Goal: Task Accomplishment & Management: Complete application form

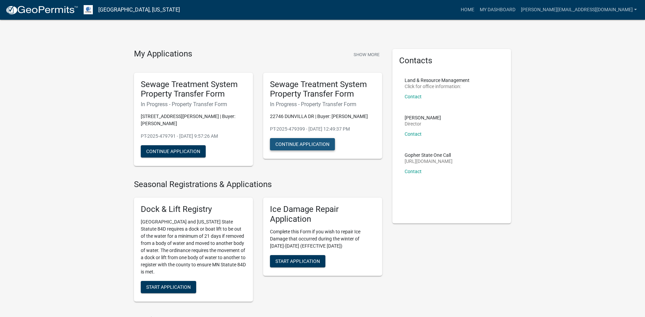
click at [308, 143] on button "Continue Application" at bounding box center [302, 144] width 65 height 12
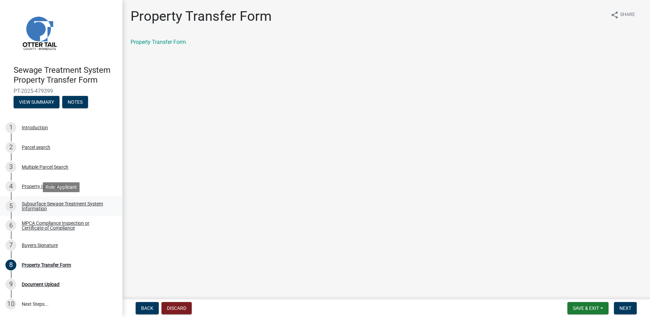
click at [30, 206] on div "Subsurface Sewage Treatment System Information" at bounding box center [67, 206] width 90 height 10
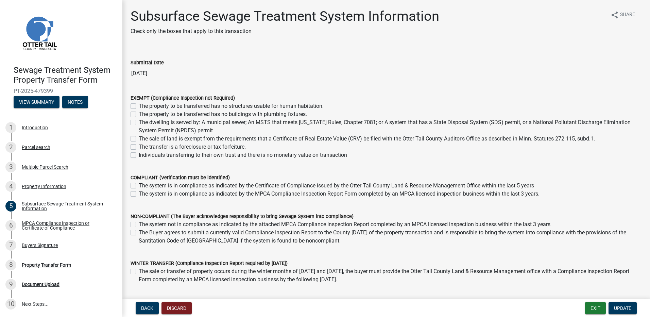
click at [139, 195] on label "The system is in compliance as indicated by the MPCA Compliance Inspection Repo…" at bounding box center [339, 194] width 401 height 8
click at [139, 194] on input "The system is in compliance as indicated by the MPCA Compliance Inspection Repo…" at bounding box center [141, 192] width 4 height 4
checkbox input "true"
checkbox input "false"
checkbox input "true"
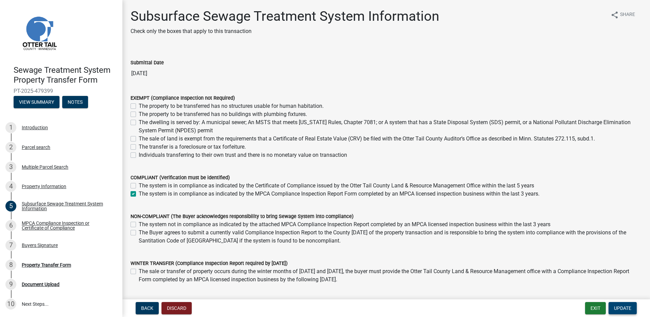
click at [629, 309] on span "Update" at bounding box center [622, 307] width 17 height 5
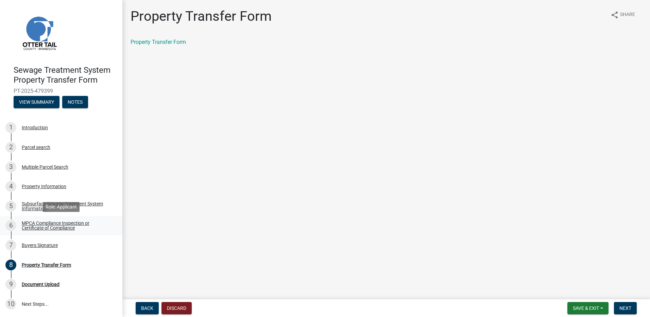
click at [35, 224] on div "MPCA Compliance Inspection or Certificate of Compliance" at bounding box center [67, 226] width 90 height 10
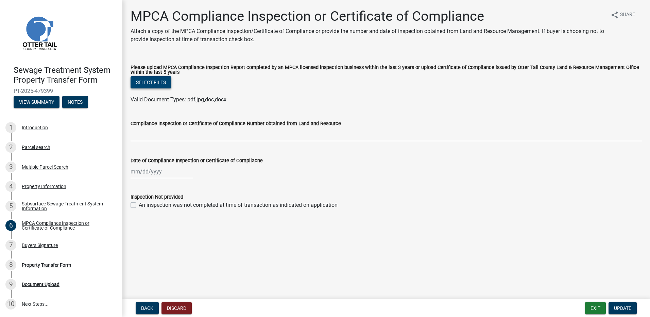
click at [153, 83] on button "Select files" at bounding box center [151, 82] width 41 height 12
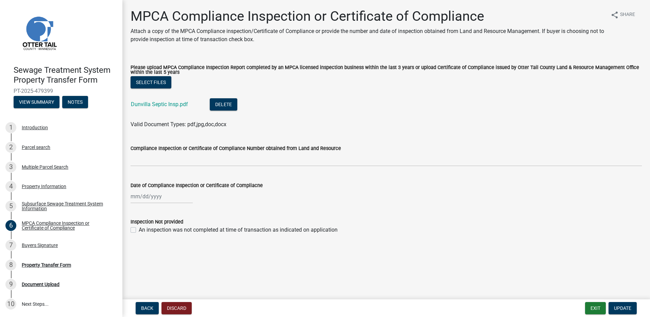
click at [152, 199] on div at bounding box center [162, 196] width 62 height 14
select select "9"
select select "2025"
drag, startPoint x: 153, startPoint y: 211, endPoint x: 155, endPoint y: 215, distance: 4.4
click at [153, 211] on select "Jan Feb Mar Apr May Jun [DATE] Aug Sep Oct Nov Dec" at bounding box center [158, 211] width 28 height 10
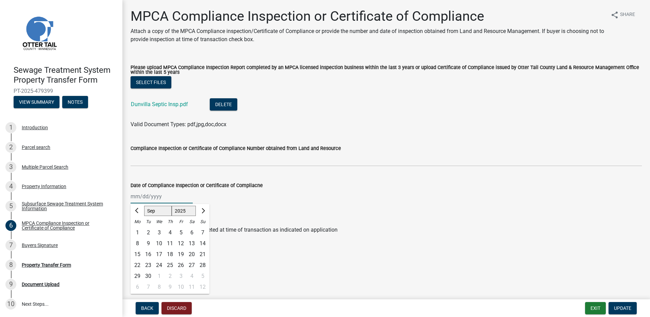
select select "7"
click at [144, 206] on select "Jan Feb Mar Apr May Jun [DATE] Aug Sep Oct Nov Dec" at bounding box center [158, 211] width 28 height 10
click at [171, 243] on div "10" at bounding box center [170, 243] width 11 height 11
type input "[DATE]"
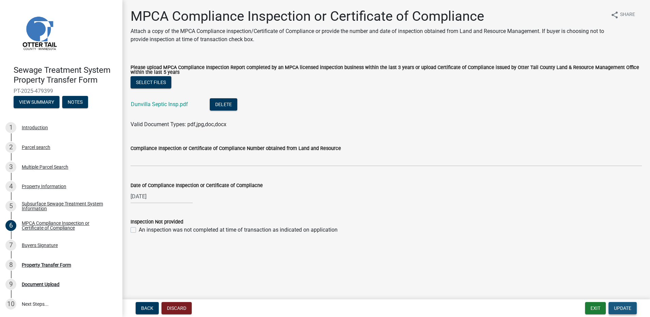
click at [625, 306] on span "Update" at bounding box center [622, 307] width 17 height 5
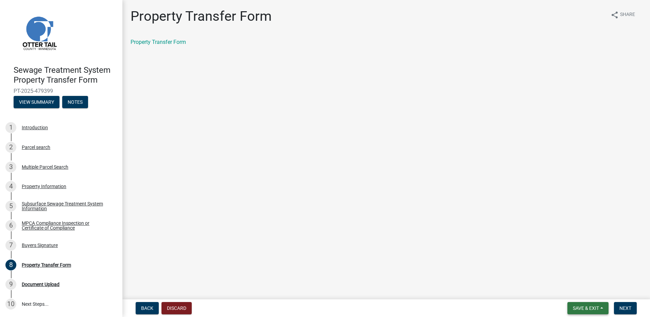
click at [587, 309] on span "Save & Exit" at bounding box center [586, 307] width 26 height 5
click at [578, 289] on button "Save & Exit" at bounding box center [581, 290] width 54 height 16
